Goal: Task Accomplishment & Management: Use online tool/utility

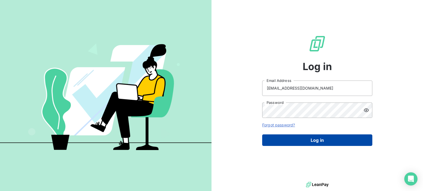
click at [280, 145] on button "Log in" at bounding box center [317, 141] width 110 height 12
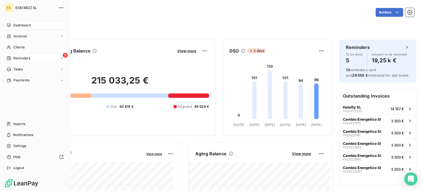
click at [13, 57] on span "Reminders" at bounding box center [21, 58] width 17 height 5
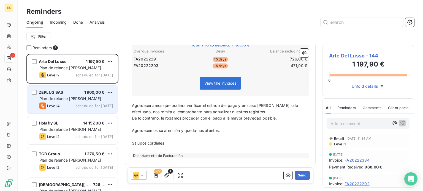
click at [72, 106] on div "Level 4 scheduled for [DATE]" at bounding box center [76, 106] width 74 height 7
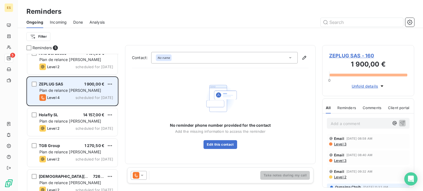
scroll to position [17, 0]
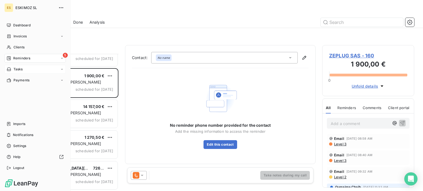
drag, startPoint x: 17, startPoint y: 25, endPoint x: 57, endPoint y: 70, distance: 60.4
click at [17, 26] on span "Dashboard" at bounding box center [21, 25] width 17 height 5
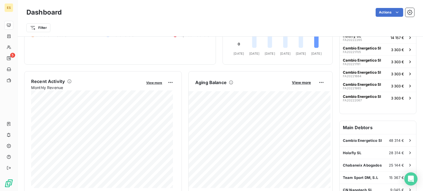
scroll to position [70, 0]
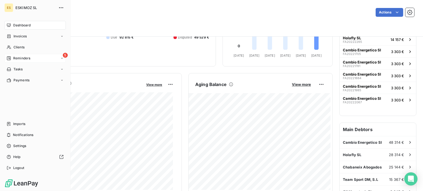
click at [13, 62] on div "5 Reminders" at bounding box center [34, 58] width 61 height 9
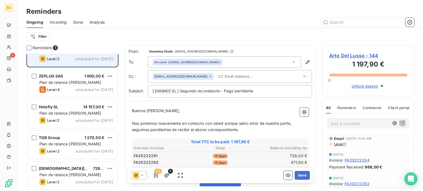
scroll to position [17, 0]
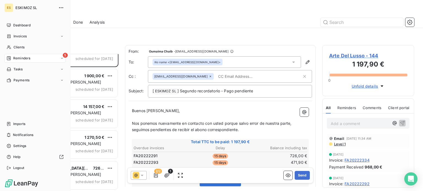
click at [20, 20] on div "ES ESKIMOZ SL Dashboard Invoices Clients 5 Reminders Tasks Payments Imports Not…" at bounding box center [35, 95] width 70 height 191
click at [21, 24] on span "Dashboard" at bounding box center [21, 25] width 17 height 5
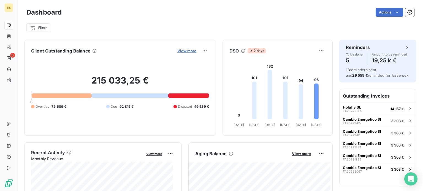
click at [182, 50] on span "View more" at bounding box center [186, 51] width 19 height 4
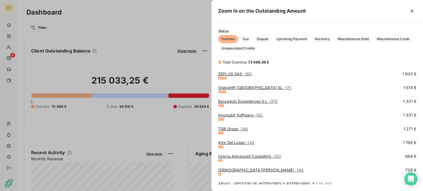
scroll to position [59, 0]
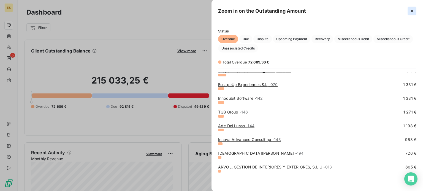
click at [410, 12] on icon "button" at bounding box center [411, 11] width 3 height 3
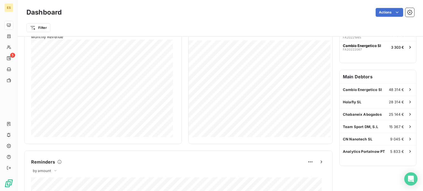
scroll to position [97, 0]
